Goal: Information Seeking & Learning: Learn about a topic

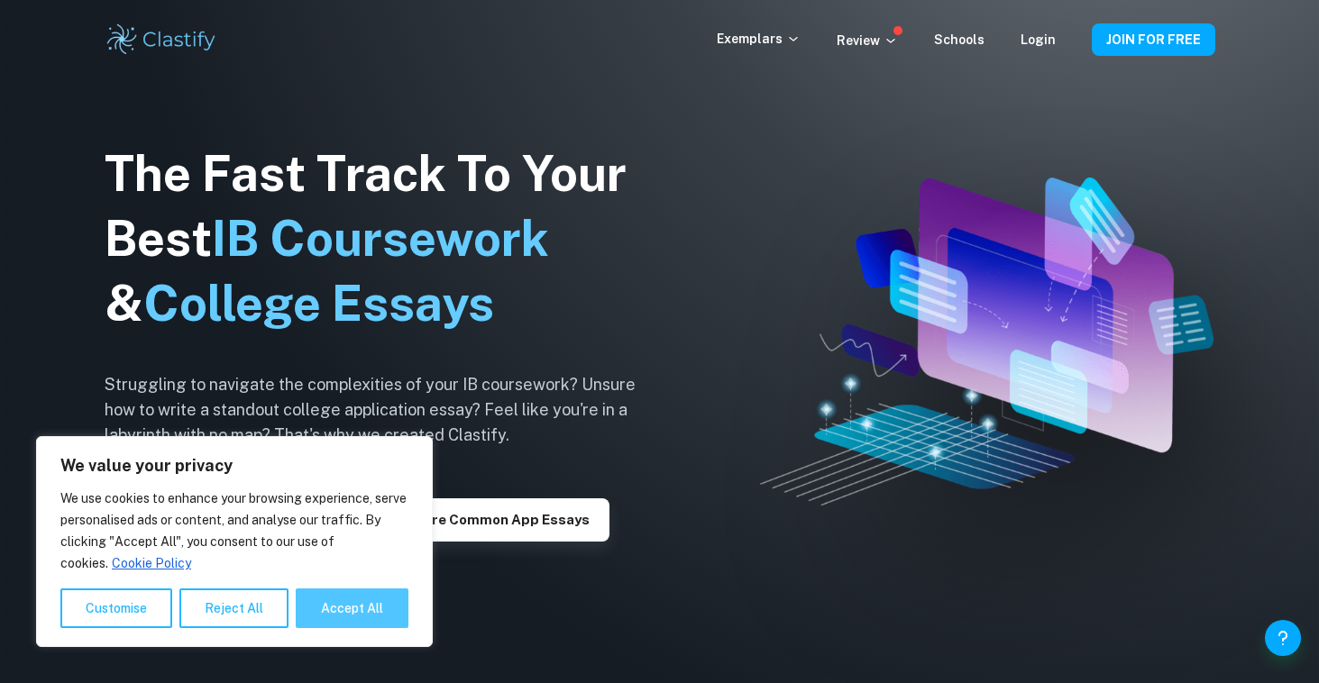
click at [341, 609] on button "Accept All" at bounding box center [352, 609] width 113 height 40
checkbox input "true"
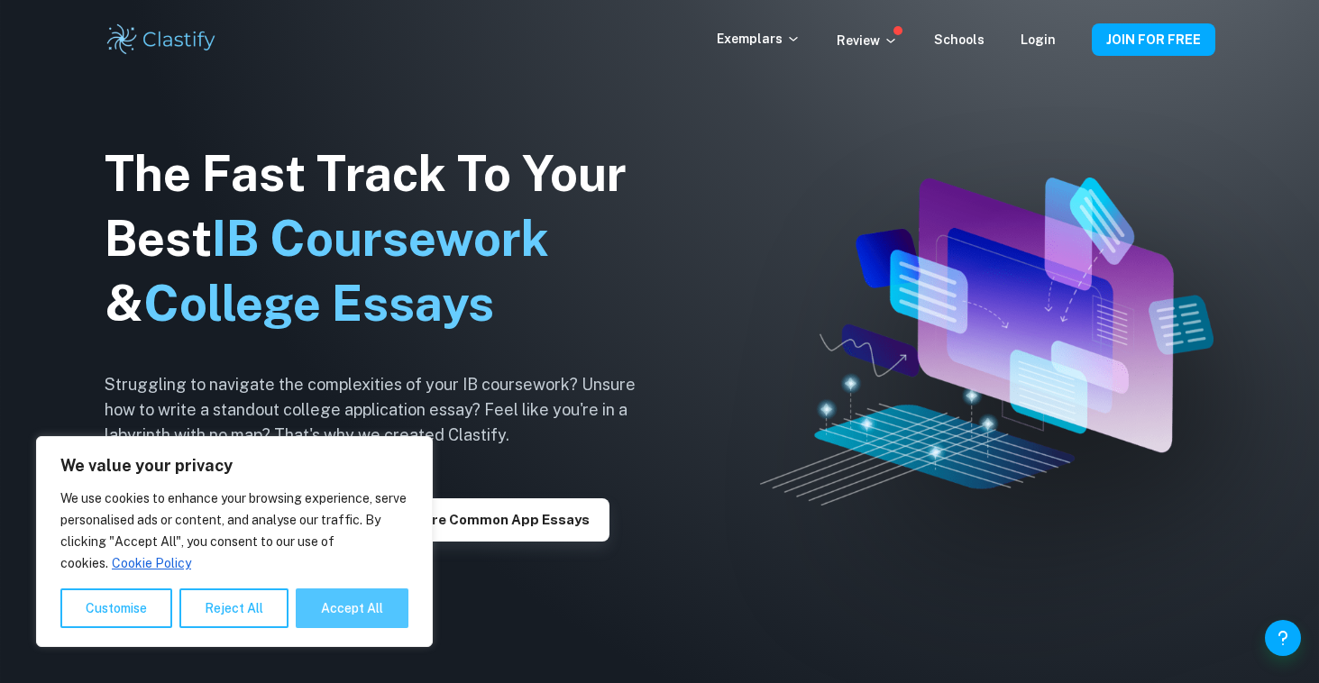
checkbox input "true"
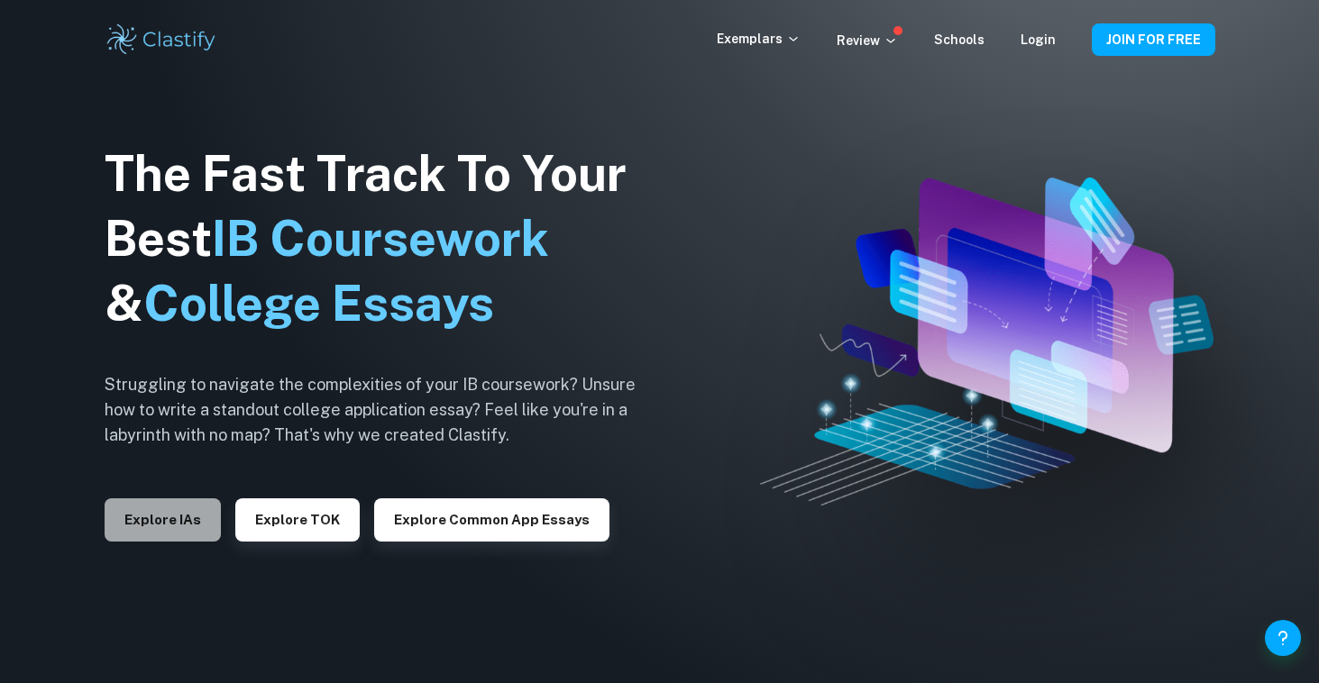
click at [178, 516] on button "Explore IAs" at bounding box center [163, 519] width 116 height 43
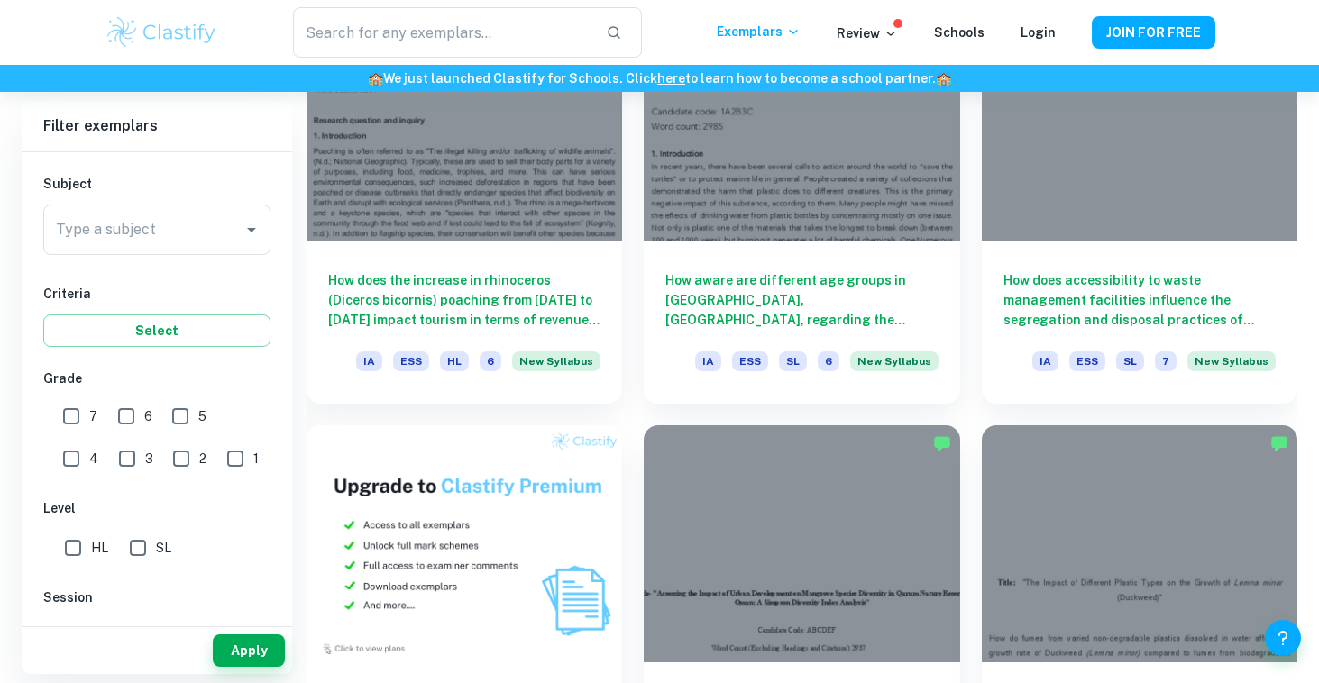
scroll to position [1316, 0]
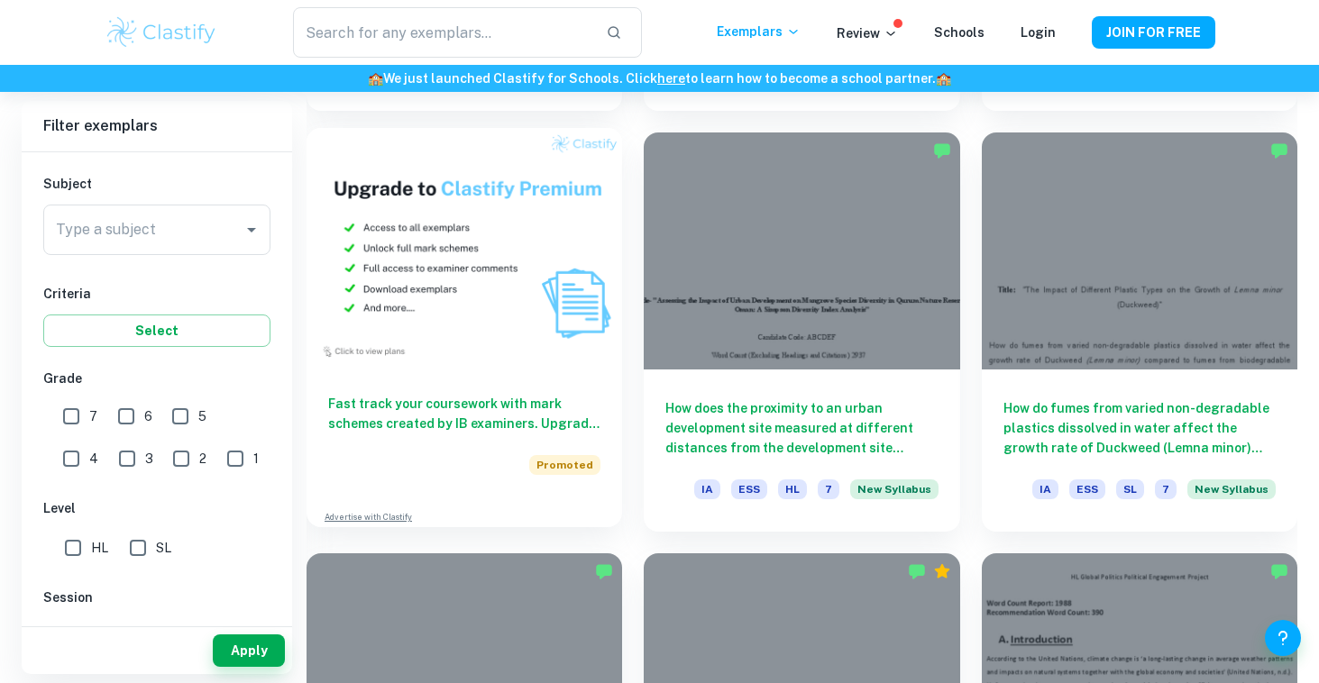
click at [576, 473] on span "Promoted" at bounding box center [564, 465] width 71 height 20
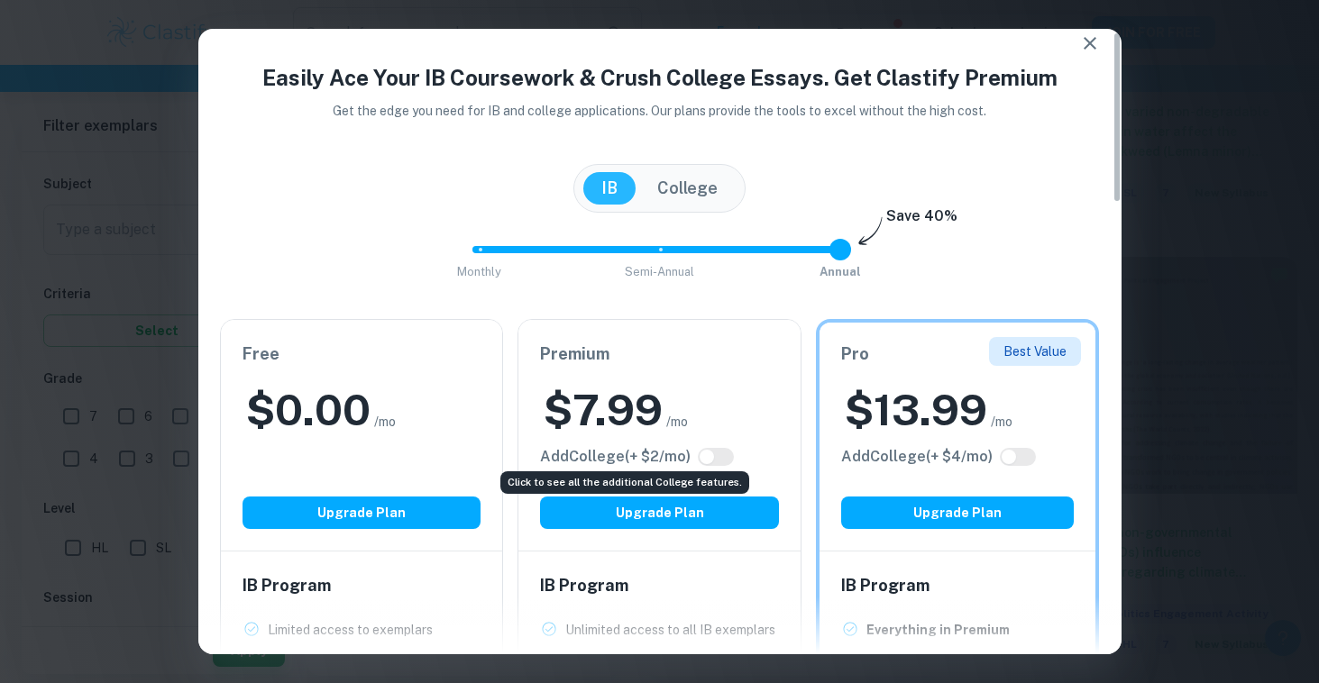
scroll to position [1616, 0]
click at [1089, 52] on icon "button" at bounding box center [1090, 43] width 22 height 22
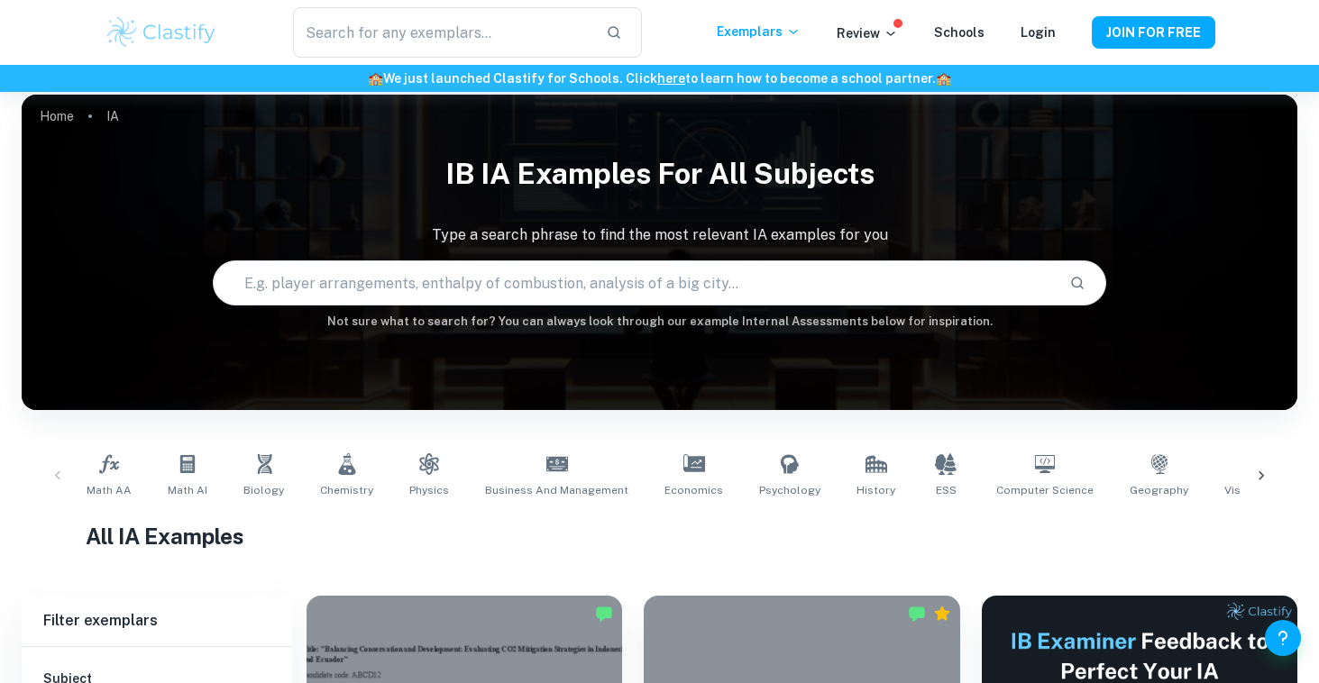
scroll to position [0, 0]
